Goal: Transaction & Acquisition: Purchase product/service

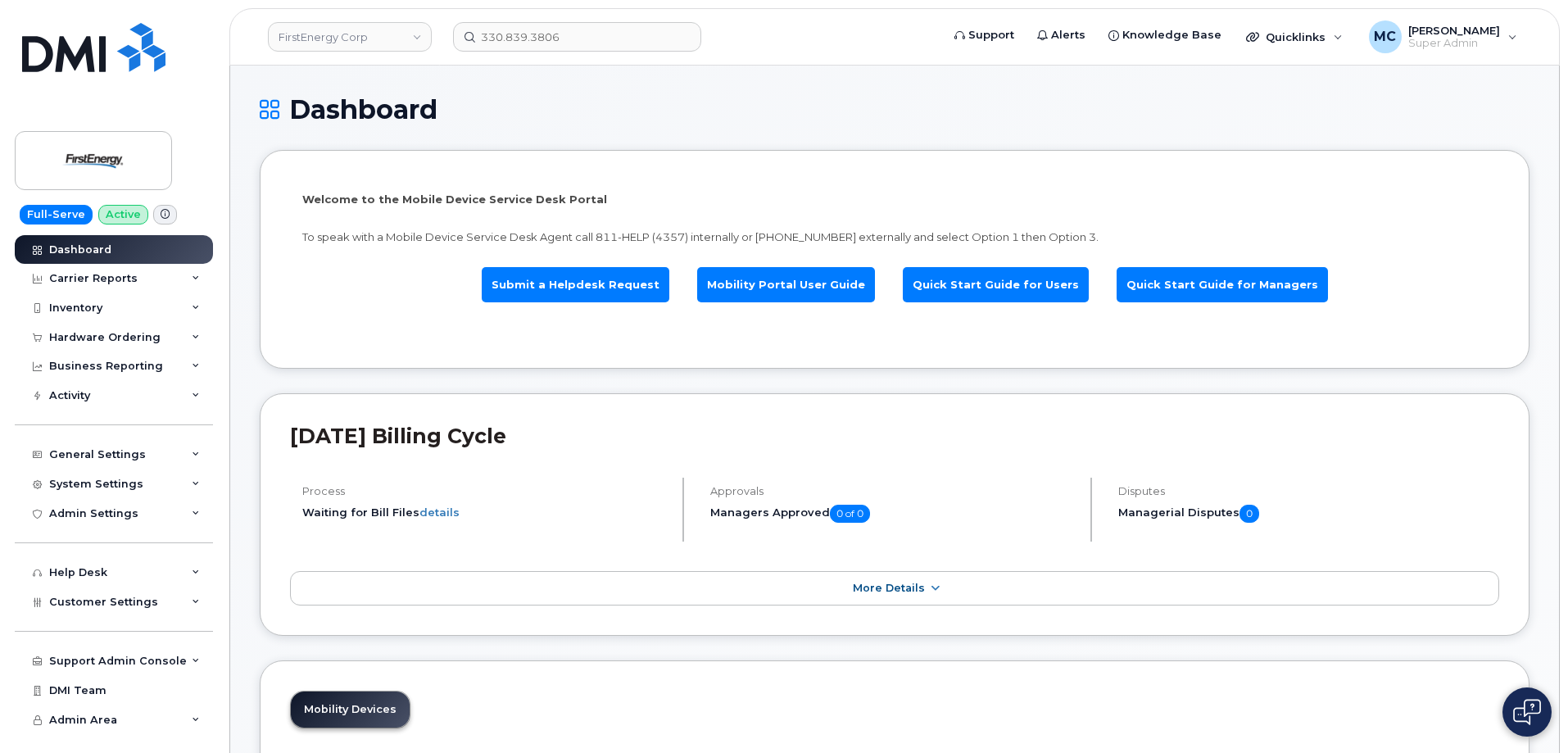
scroll to position [278, 0]
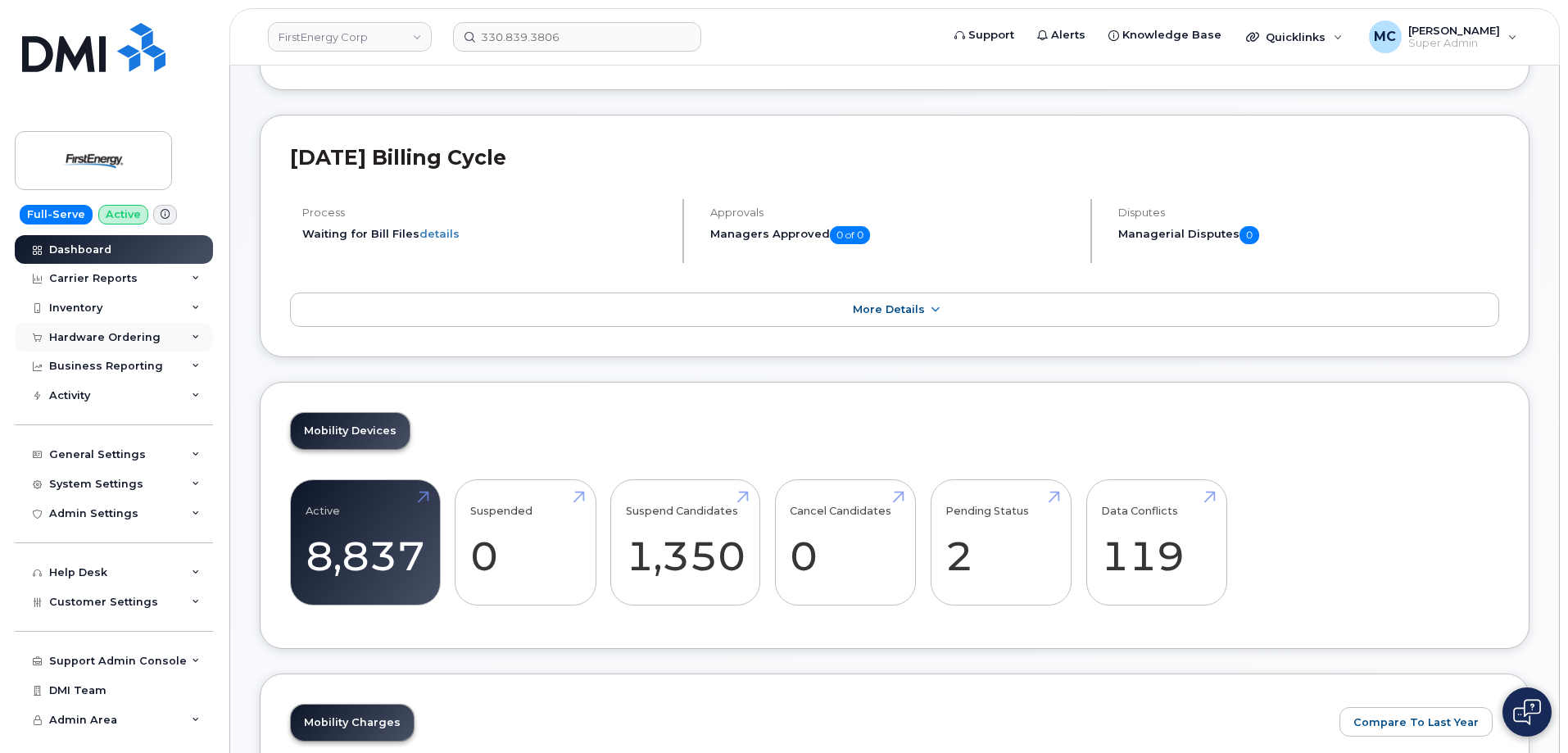
click at [115, 327] on div "Hardware Ordering" at bounding box center [113, 337] width 198 height 30
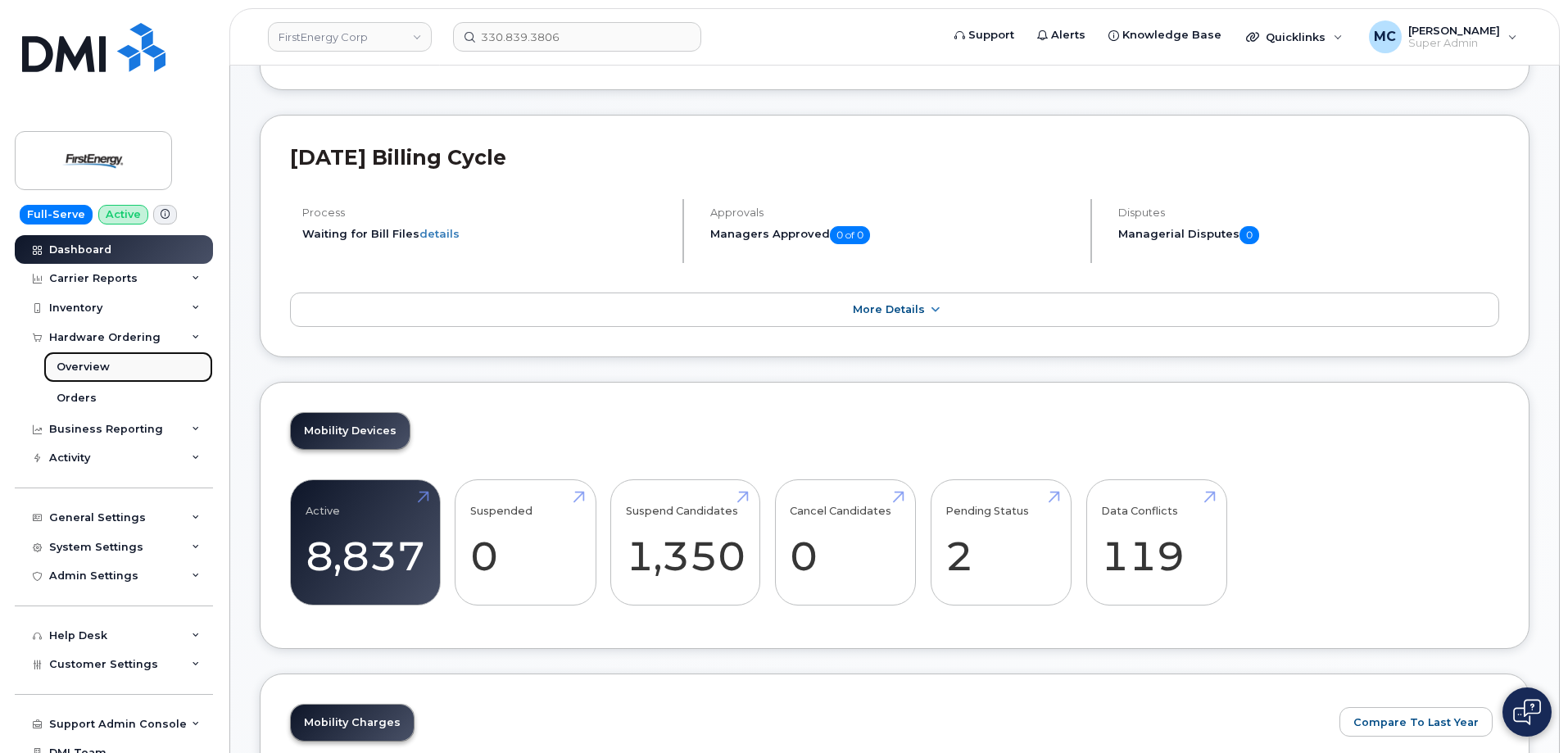
click at [93, 364] on div "Overview" at bounding box center [83, 367] width 53 height 14
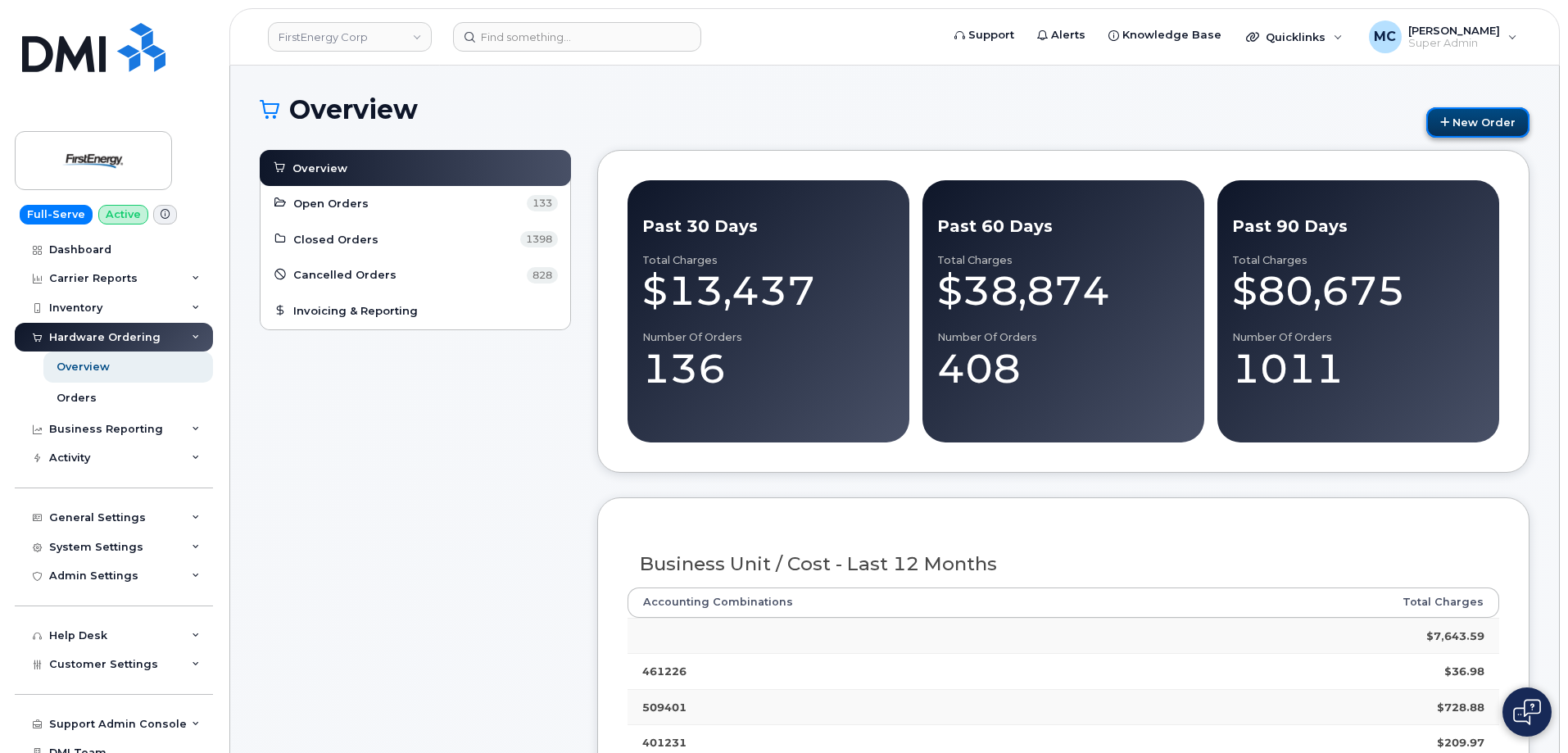
click at [1463, 120] on link "New Order" at bounding box center [1479, 123] width 103 height 31
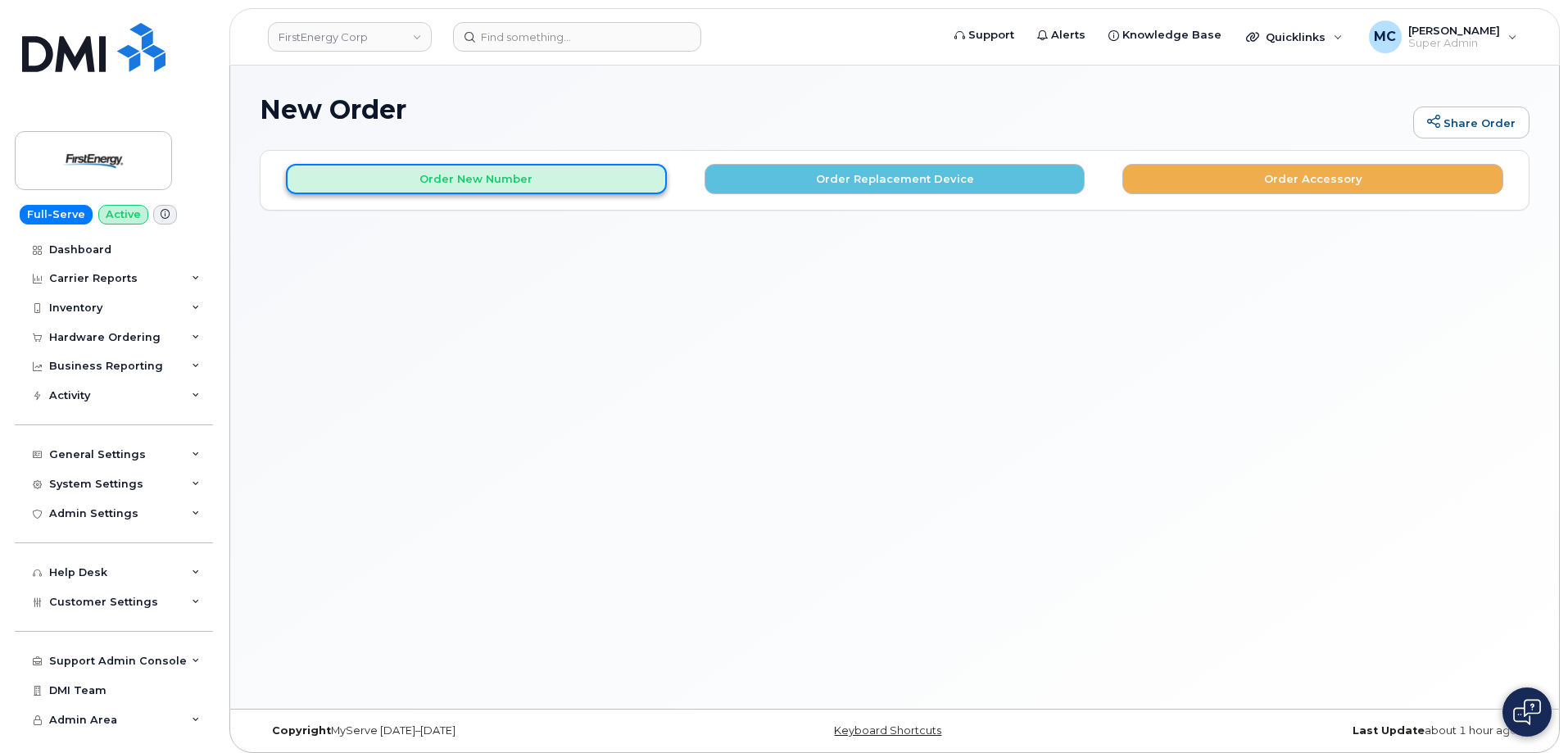
click at [512, 183] on button "Order New Number" at bounding box center [476, 179] width 381 height 31
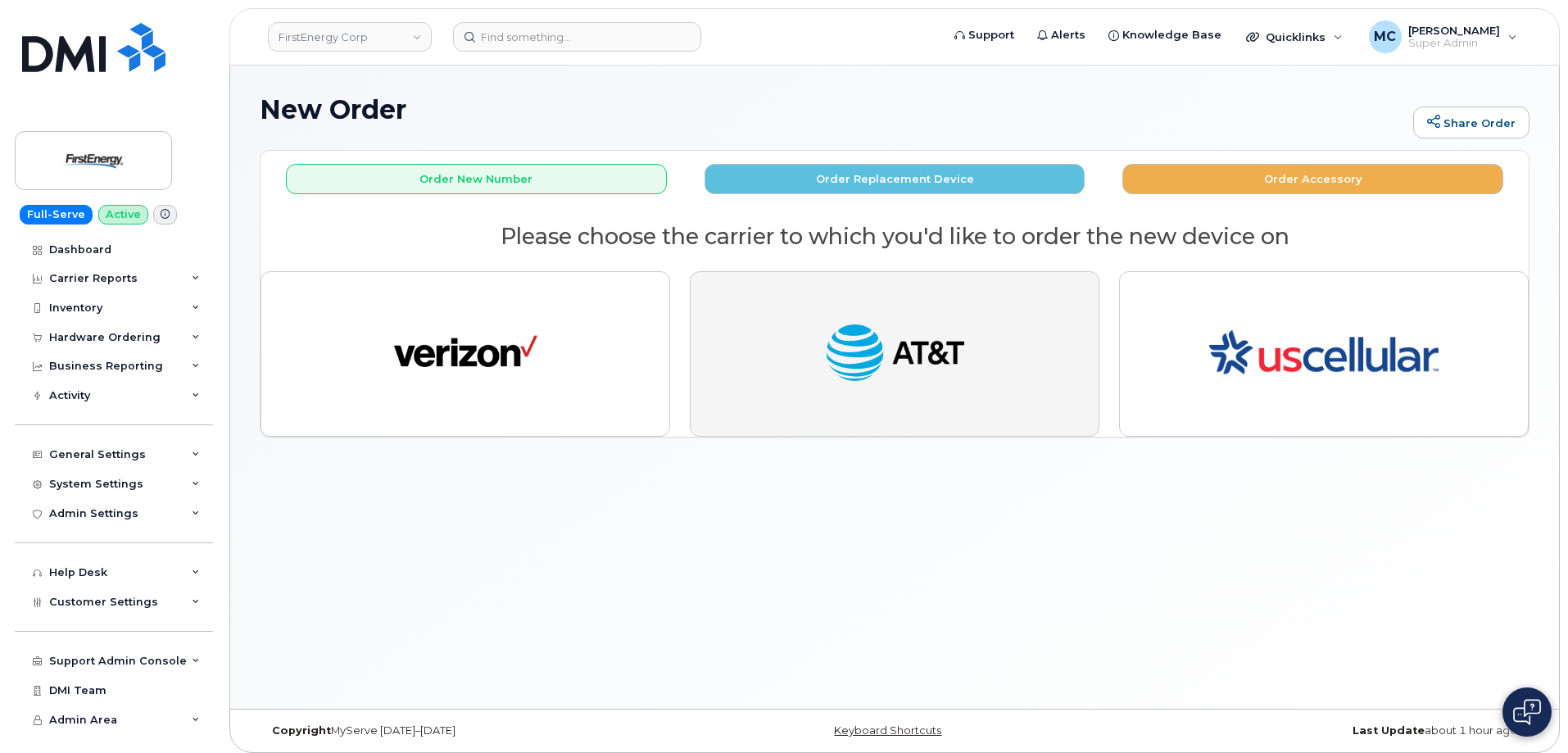
click at [832, 344] on img "button" at bounding box center [895, 354] width 144 height 74
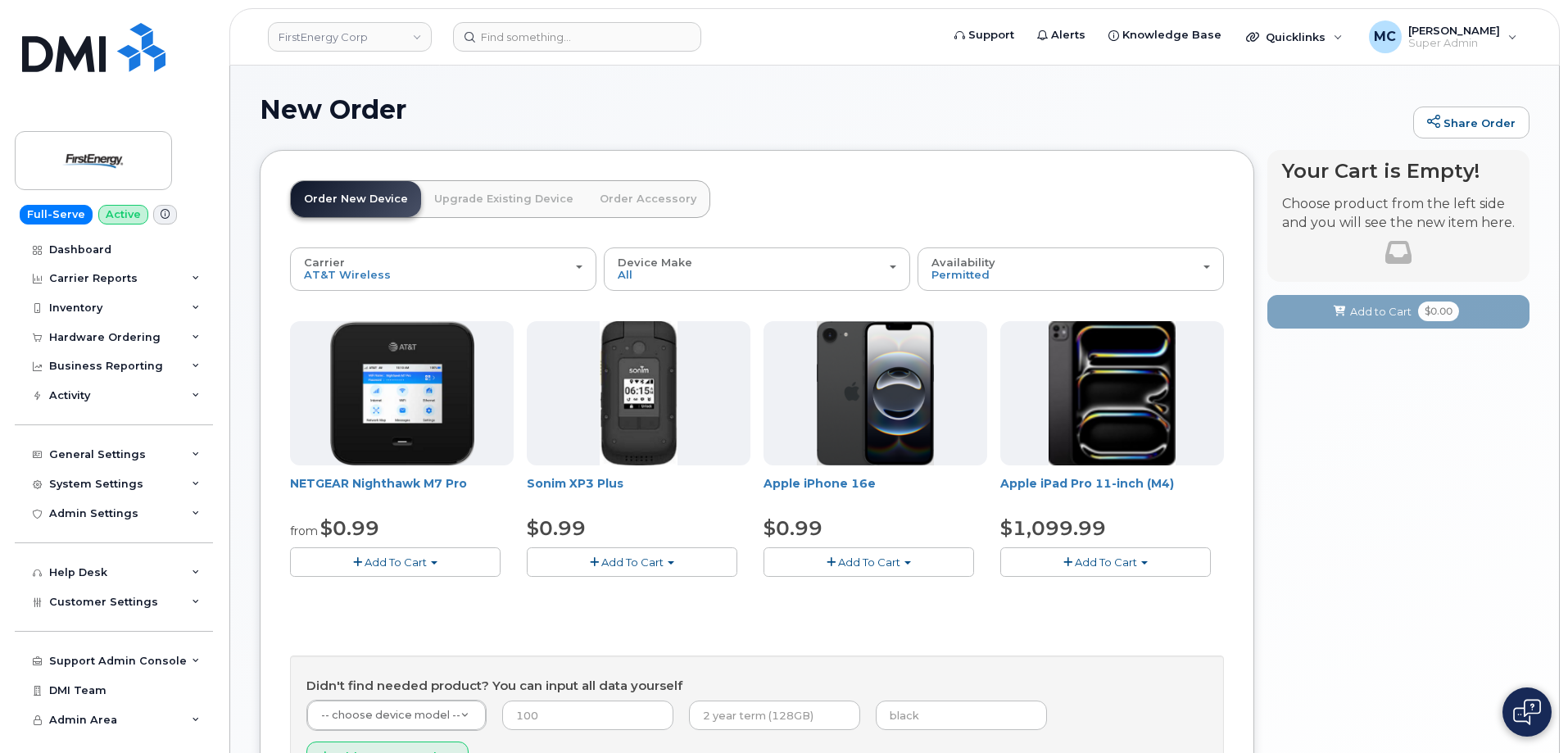
click at [938, 114] on h1 "New Order" at bounding box center [832, 109] width 1146 height 29
click at [92, 141] on img at bounding box center [94, 160] width 127 height 48
